Goal: Find specific page/section: Find specific page/section

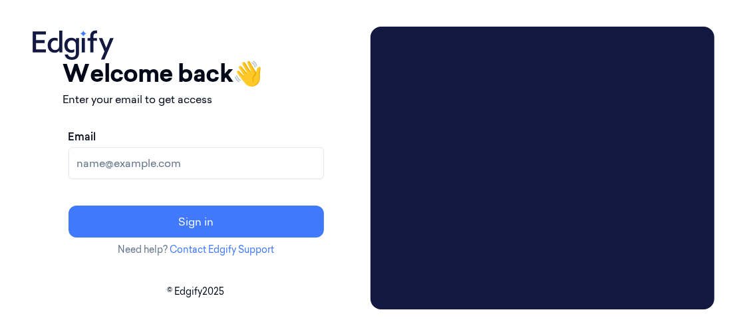
click at [205, 162] on input "Email" at bounding box center [195, 163] width 255 height 32
type input "suzanne.curry@johnlewis.co.uk"
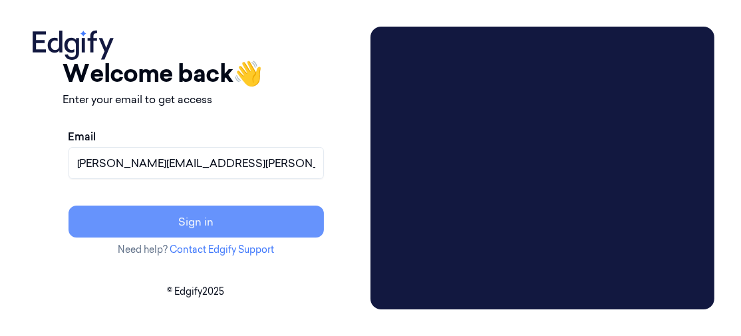
click at [250, 217] on button "Sign in" at bounding box center [195, 221] width 255 height 32
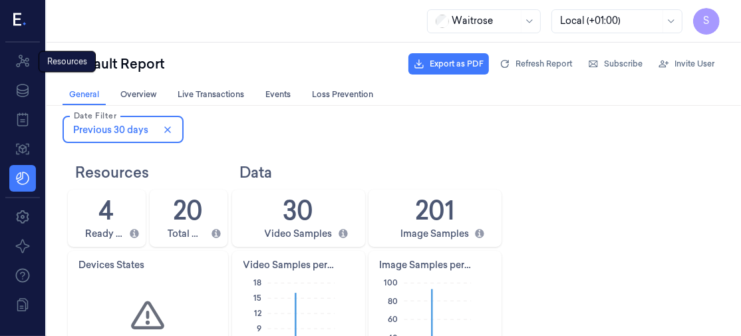
click at [57, 59] on div "Resources Resources" at bounding box center [67, 61] width 57 height 21
click at [23, 55] on icon at bounding box center [23, 61] width 16 height 16
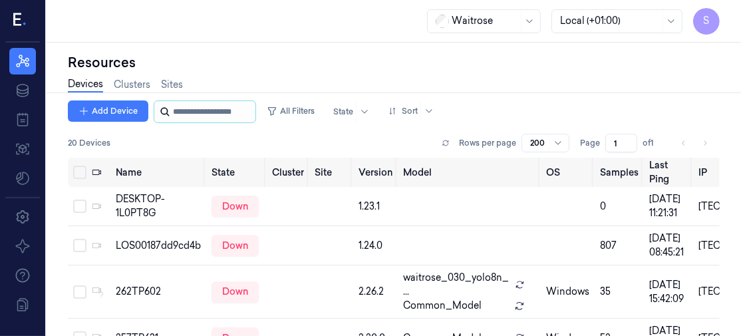
click at [209, 110] on input "string" at bounding box center [213, 111] width 80 height 21
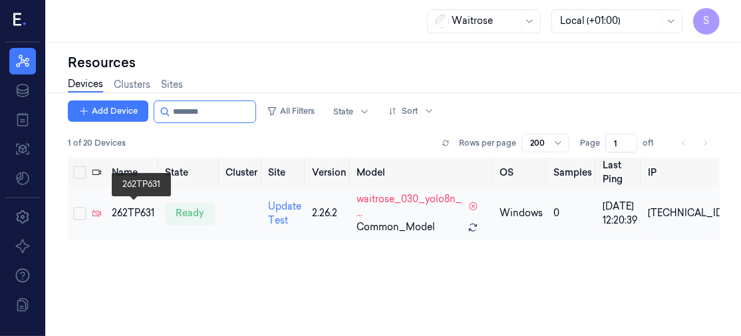
type input "********"
click at [136, 209] on div "262TP631" at bounding box center [133, 213] width 43 height 14
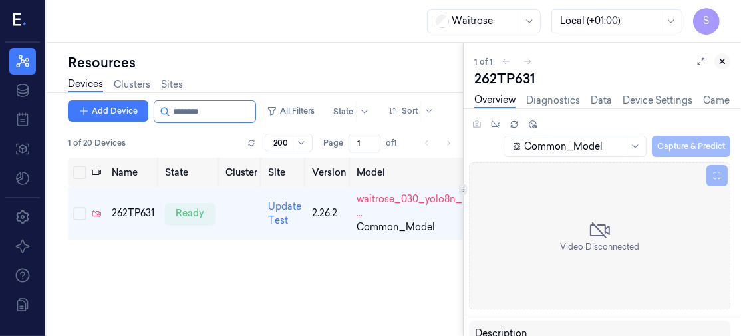
click at [719, 62] on icon at bounding box center [721, 61] width 9 height 9
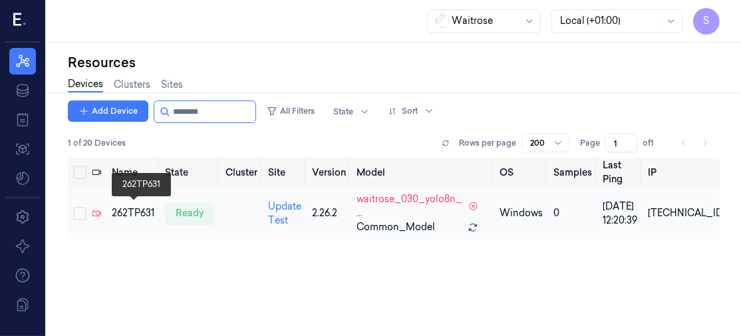
click at [117, 208] on div "262TP631" at bounding box center [133, 213] width 43 height 14
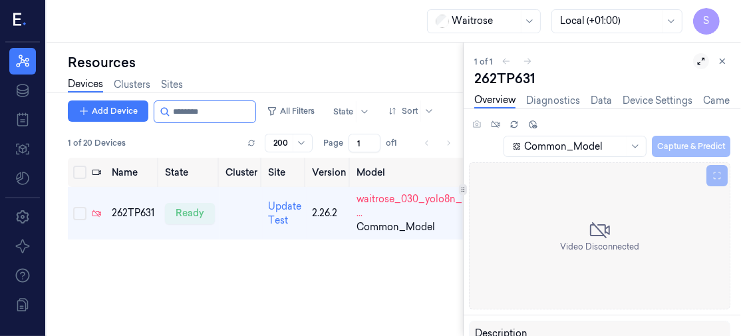
click at [695, 59] on button at bounding box center [701, 61] width 16 height 16
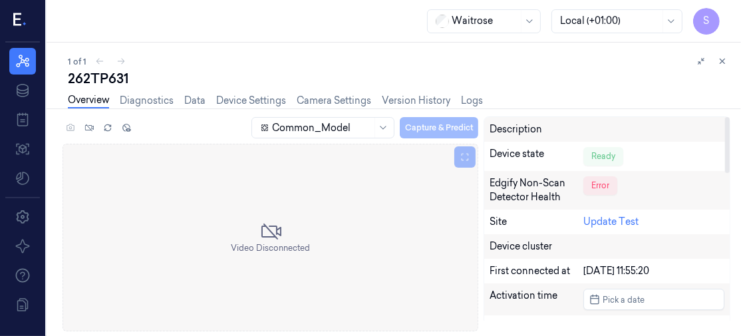
drag, startPoint x: 727, startPoint y: 133, endPoint x: 707, endPoint y: 80, distance: 56.0
click at [725, 117] on div at bounding box center [727, 145] width 5 height 56
drag, startPoint x: 726, startPoint y: 156, endPoint x: 739, endPoint y: 107, distance: 50.3
click at [729, 117] on div at bounding box center [727, 145] width 5 height 56
